Goal: Information Seeking & Learning: Understand process/instructions

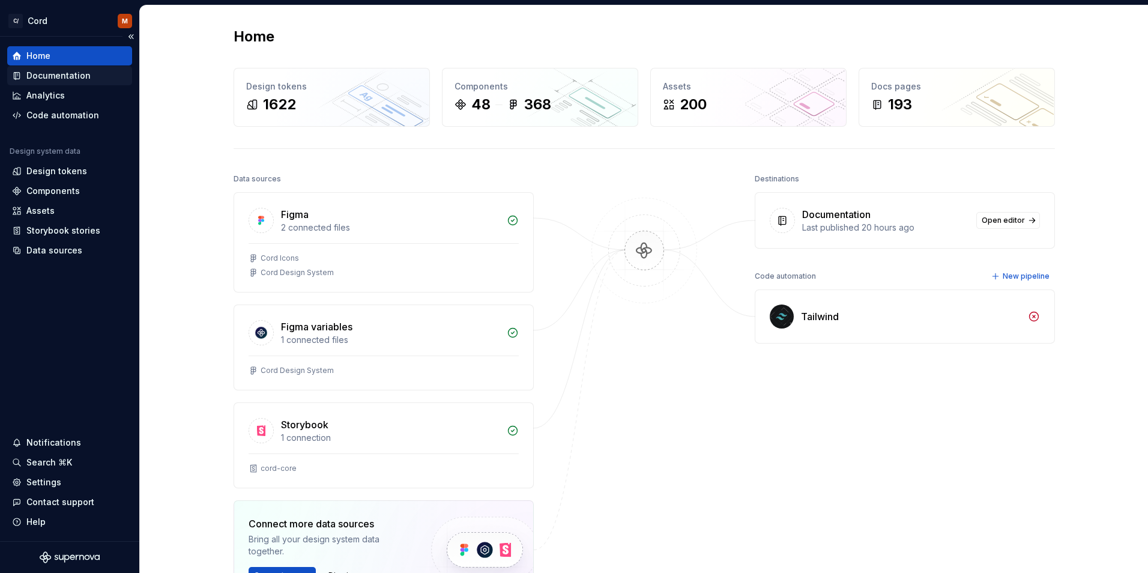
click at [65, 70] on div "Documentation" at bounding box center [58, 76] width 64 height 12
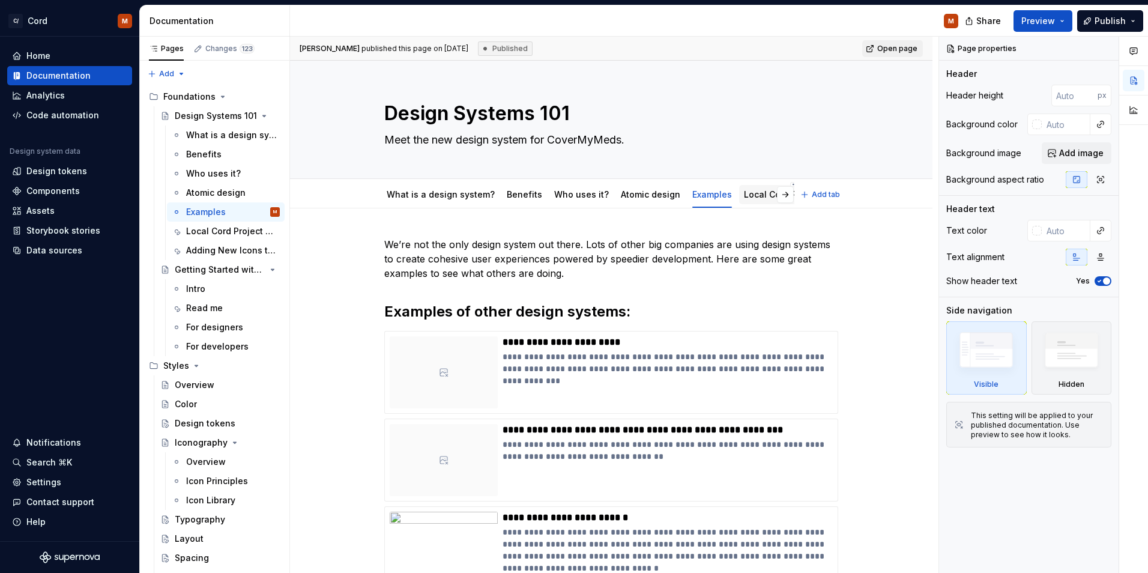
click at [753, 190] on link "Local Cord Project Setup" at bounding box center [796, 194] width 104 height 10
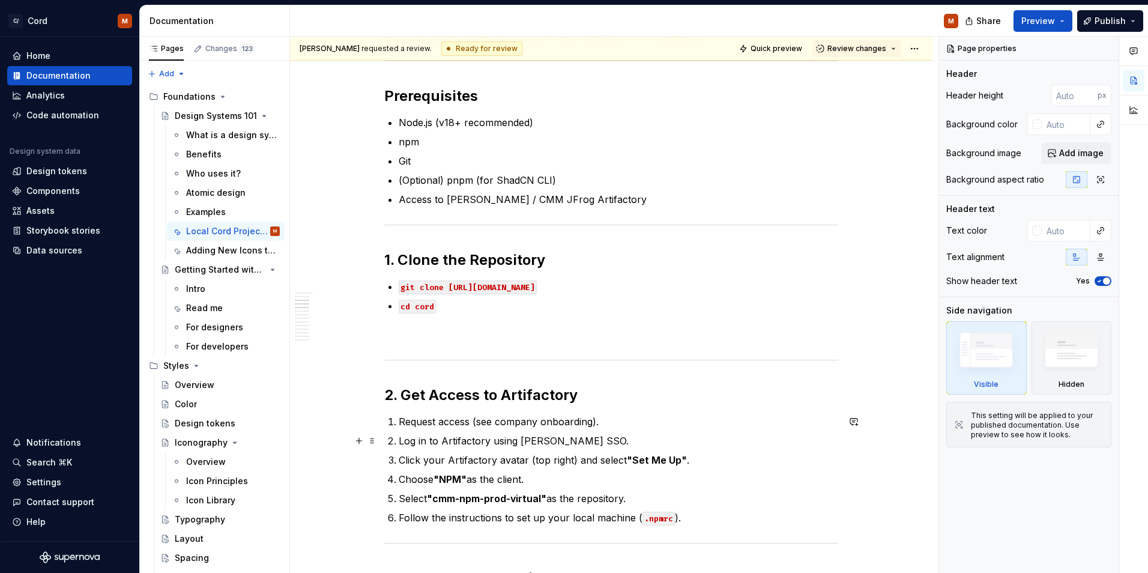
scroll to position [246, 0]
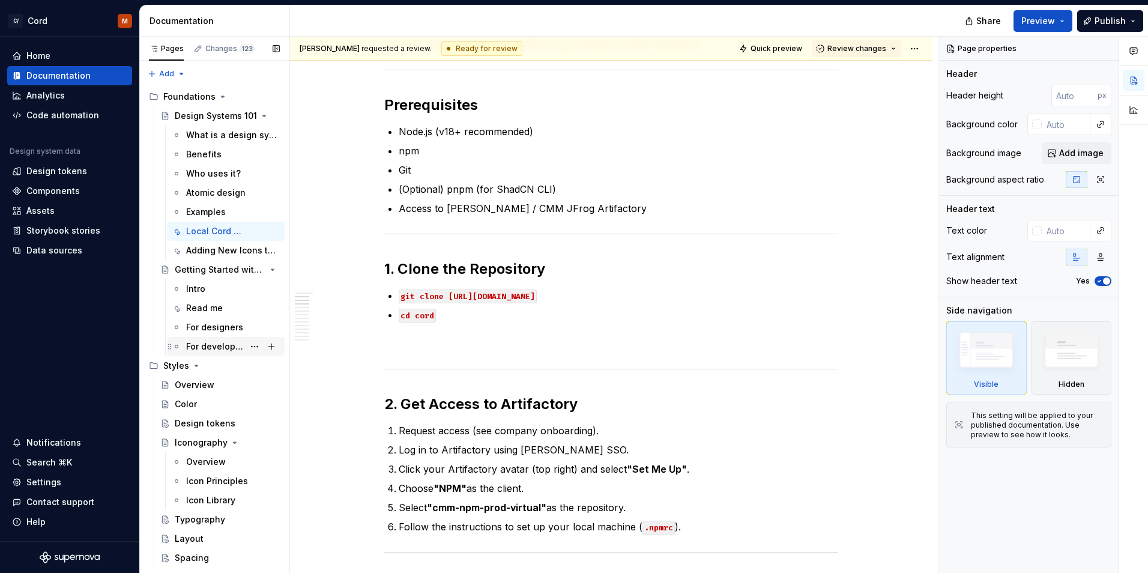
type textarea "*"
